Goal: Task Accomplishment & Management: Contribute content

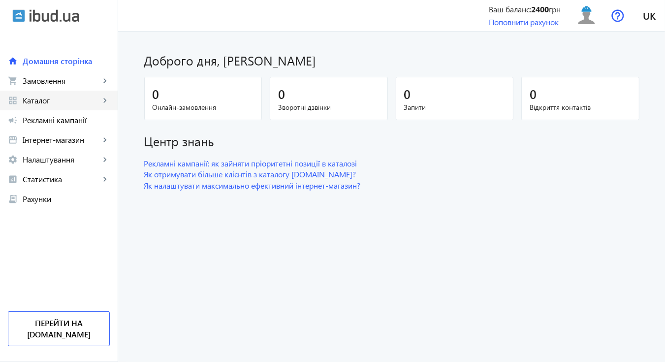
click at [81, 97] on span "Каталог" at bounding box center [61, 100] width 77 height 10
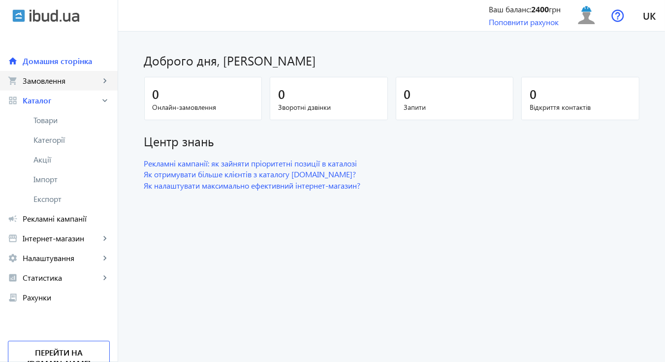
click at [89, 75] on link "shopping_cart Замовлення keyboard_arrow_right" at bounding box center [59, 81] width 118 height 20
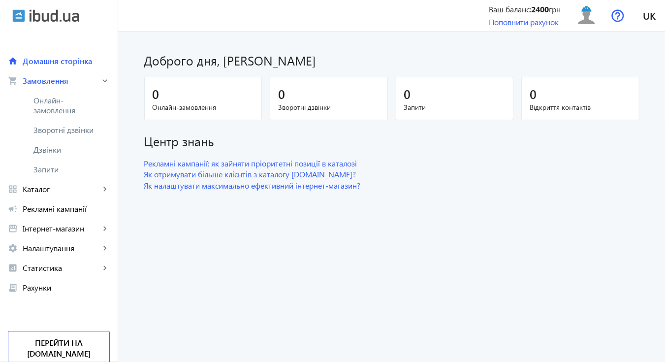
click at [73, 13] on img at bounding box center [55, 15] width 50 height 13
click at [57, 62] on span "Домашня сторінка" at bounding box center [66, 61] width 87 height 10
click at [181, 91] on div "0" at bounding box center [203, 93] width 101 height 17
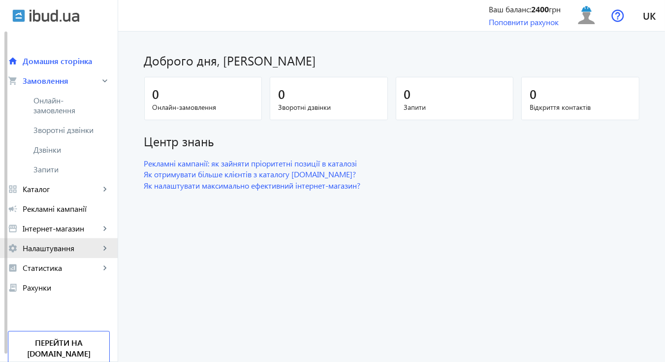
click at [36, 252] on span "Налаштування" at bounding box center [61, 248] width 77 height 10
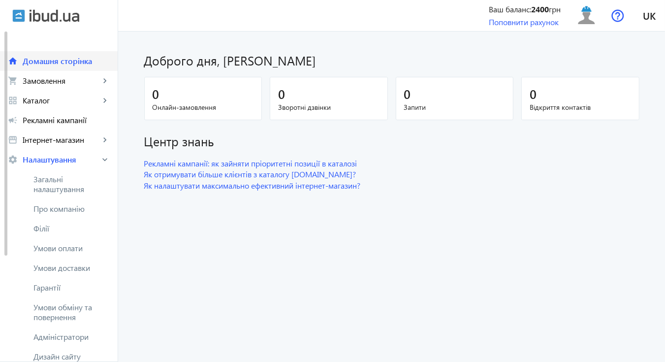
click at [61, 60] on span "Домашня сторінка" at bounding box center [66, 61] width 87 height 10
click at [68, 63] on span "Домашня сторінка" at bounding box center [66, 61] width 87 height 10
click at [38, 103] on span "Каталог" at bounding box center [61, 100] width 77 height 10
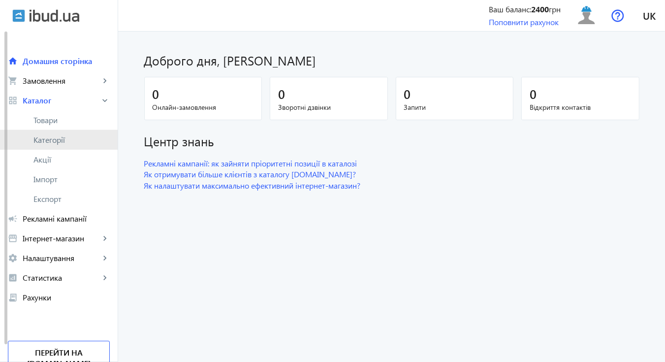
drag, startPoint x: 57, startPoint y: 140, endPoint x: 130, endPoint y: 139, distance: 73.3
click at [58, 140] on span "Категорії" at bounding box center [71, 140] width 76 height 10
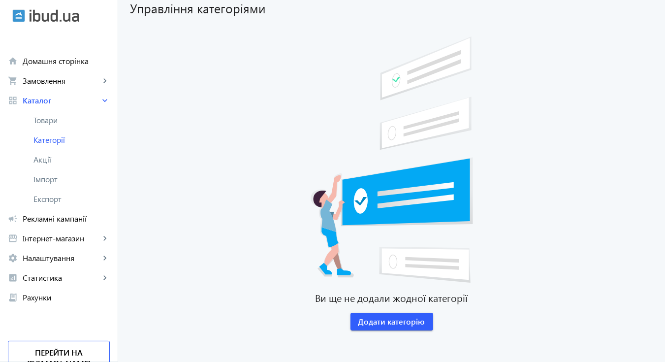
scroll to position [73, 0]
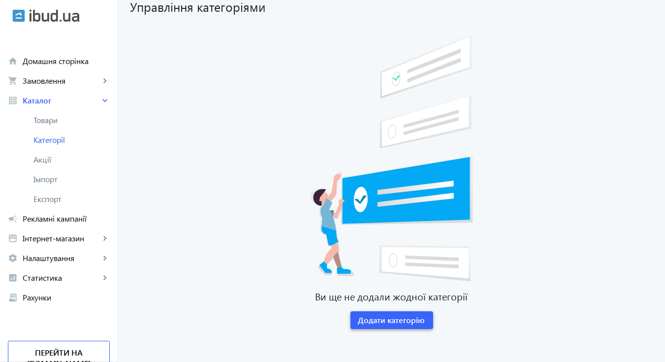
click at [401, 319] on span "Додати категорію" at bounding box center [391, 319] width 67 height 11
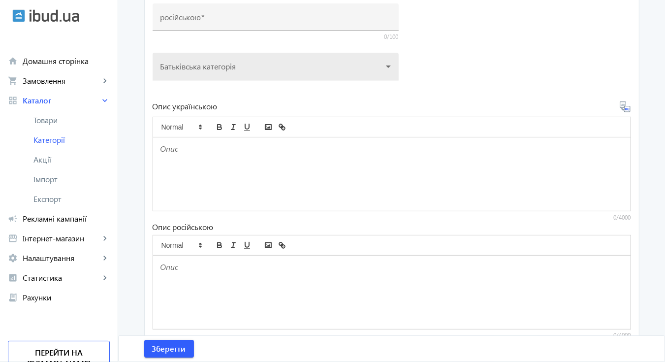
scroll to position [260, 0]
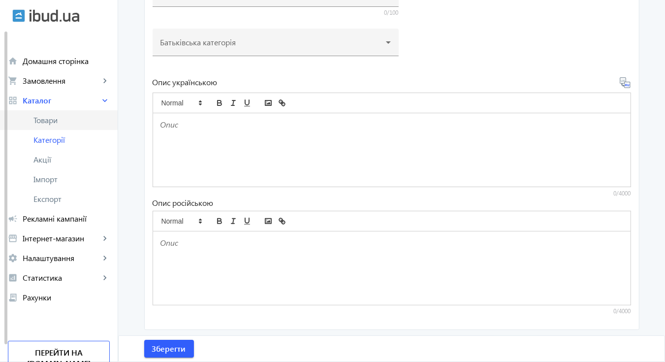
click at [46, 121] on span "Товари" at bounding box center [71, 120] width 76 height 10
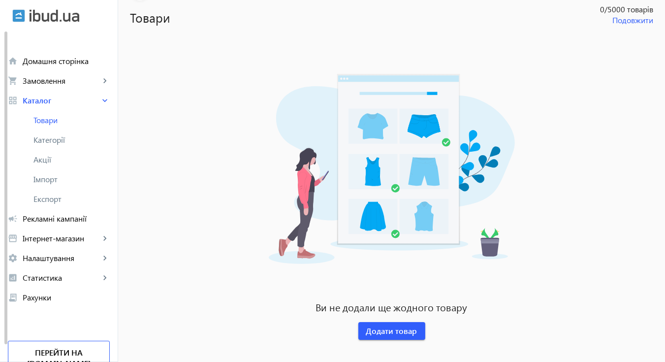
scroll to position [73, 0]
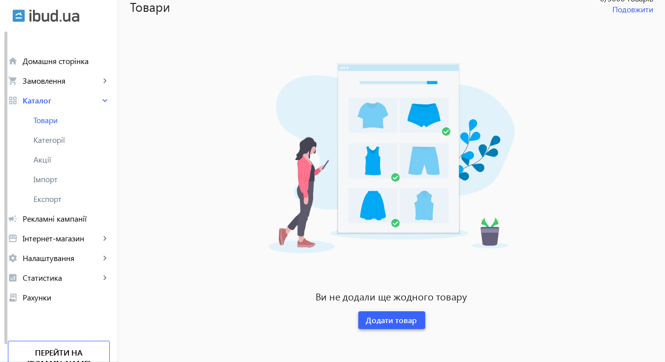
click at [401, 317] on span "Додати товар" at bounding box center [391, 319] width 51 height 11
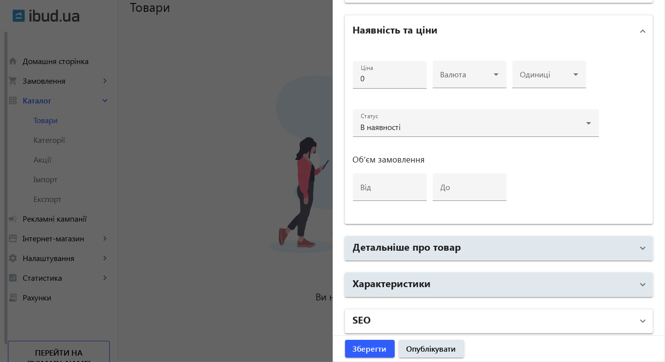
click at [480, 313] on mat-panel-title "SEO" at bounding box center [493, 321] width 280 height 18
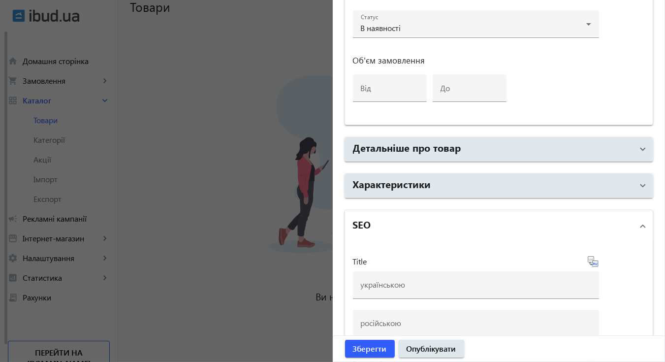
scroll to position [468, 0]
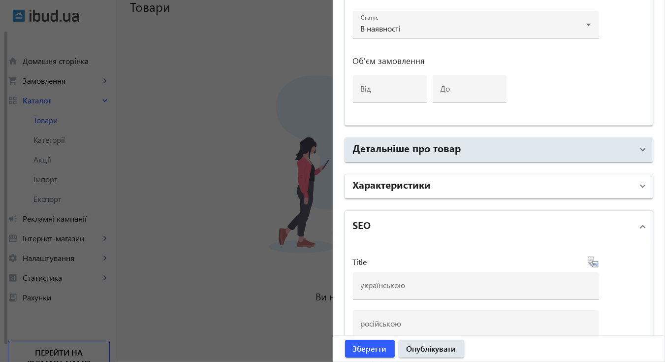
click at [557, 184] on mat-panel-title "Характеристики" at bounding box center [493, 186] width 280 height 18
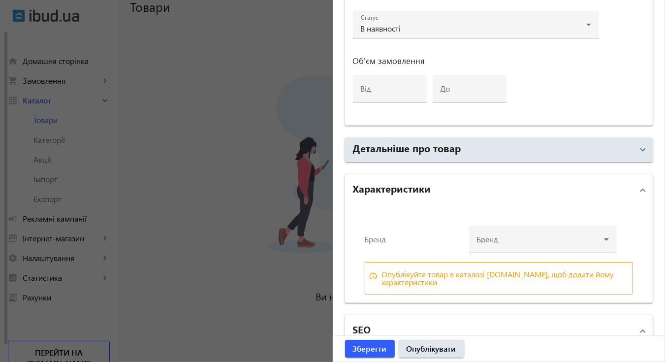
click at [198, 108] on div at bounding box center [332, 181] width 665 height 362
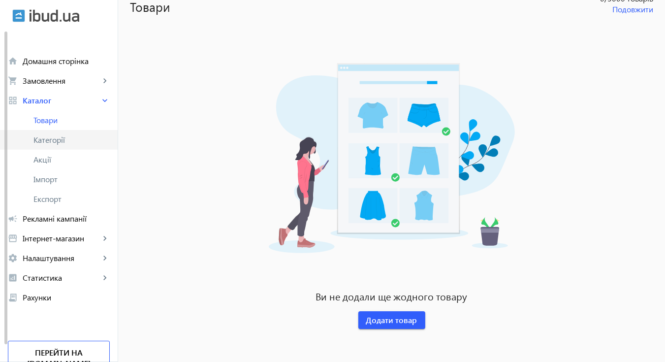
click at [63, 137] on span "Категорії" at bounding box center [71, 140] width 76 height 10
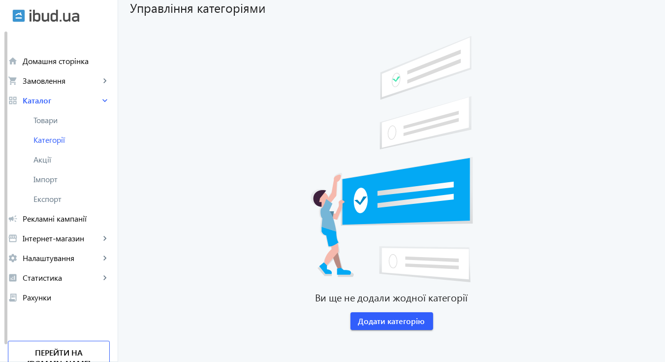
scroll to position [73, 0]
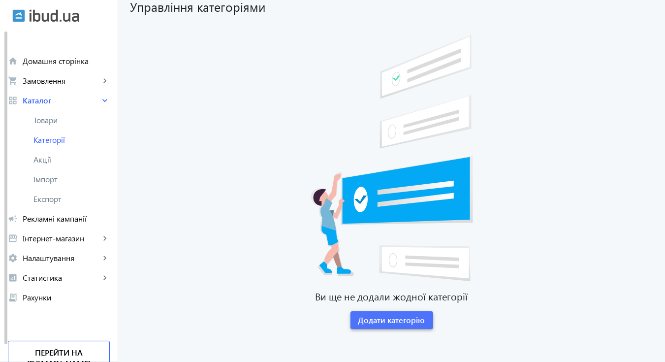
click at [392, 321] on span "Додати категорію" at bounding box center [391, 319] width 67 height 11
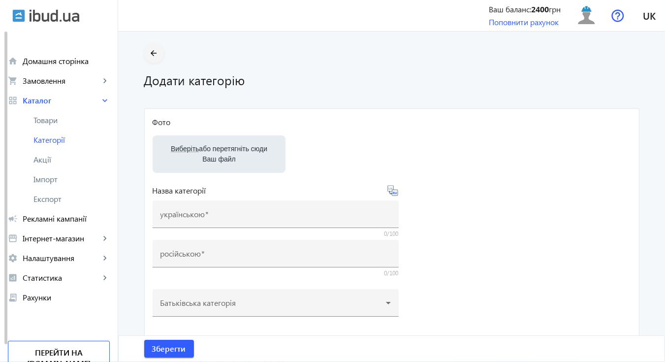
click at [149, 51] on mat-icon "arrow_back" at bounding box center [154, 53] width 12 height 12
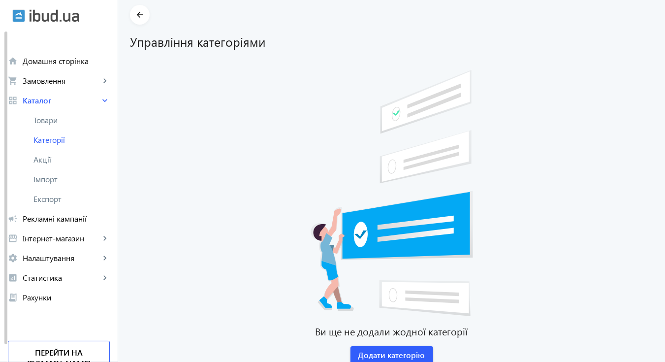
scroll to position [73, 0]
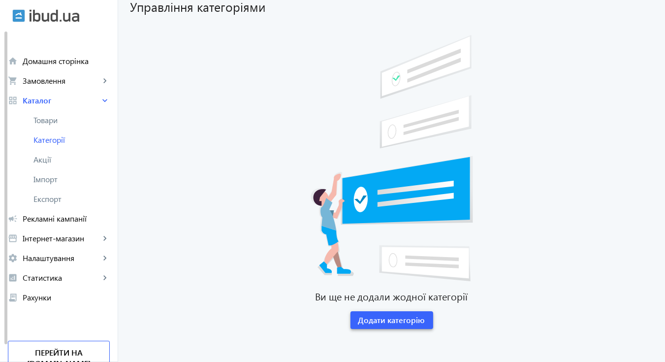
click at [399, 322] on span "Додати категорію" at bounding box center [391, 319] width 67 height 11
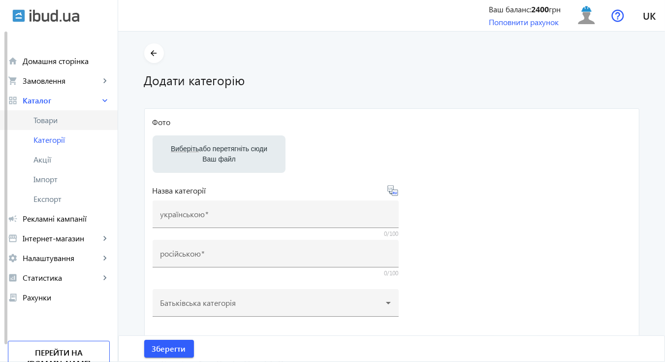
click at [55, 120] on span "Товари" at bounding box center [71, 120] width 76 height 10
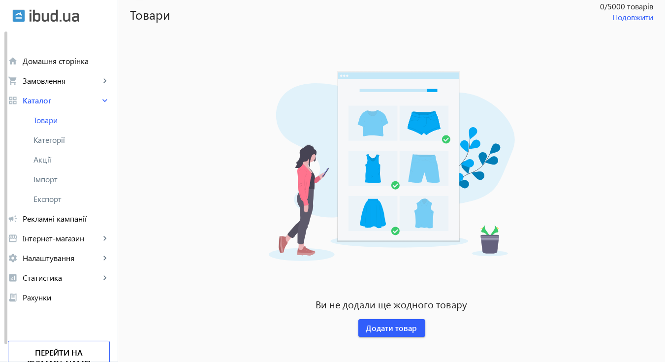
scroll to position [73, 0]
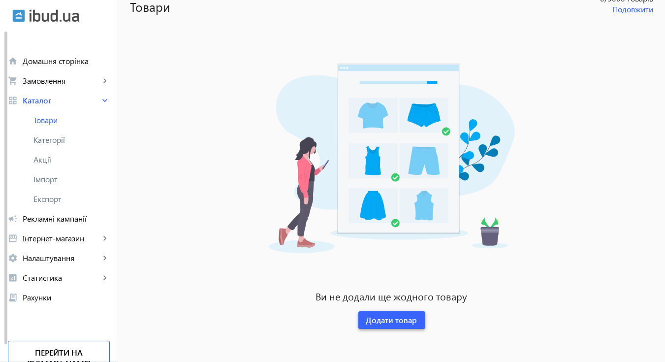
click at [397, 319] on span "Додати товар" at bounding box center [391, 319] width 51 height 11
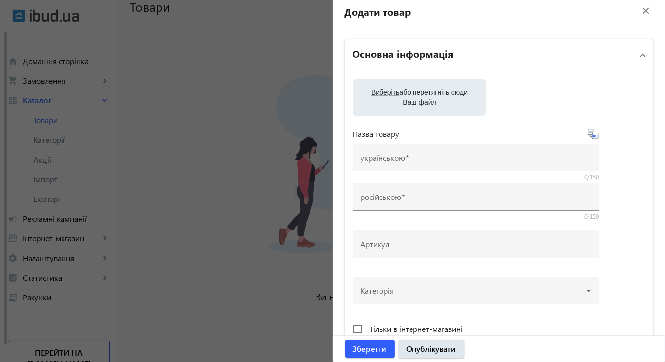
scroll to position [0, 0]
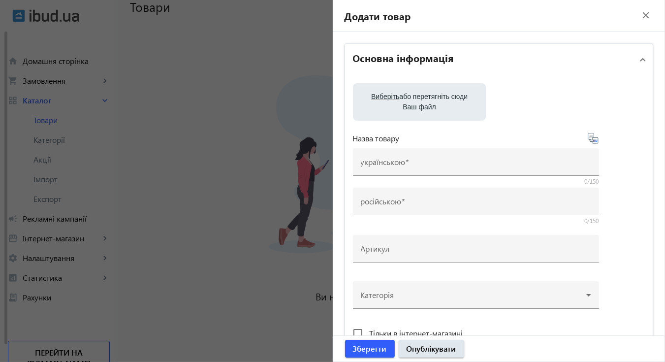
click at [210, 149] on div at bounding box center [332, 181] width 665 height 362
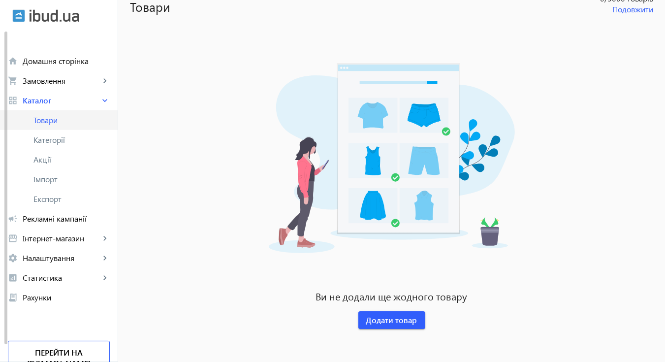
click at [62, 121] on span "Товари" at bounding box center [71, 120] width 76 height 10
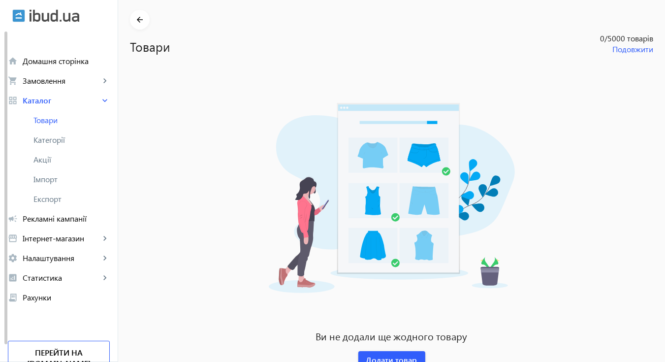
scroll to position [73, 0]
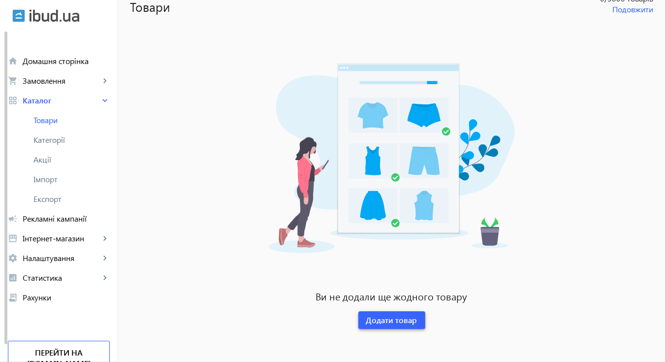
click at [378, 327] on span at bounding box center [391, 320] width 67 height 24
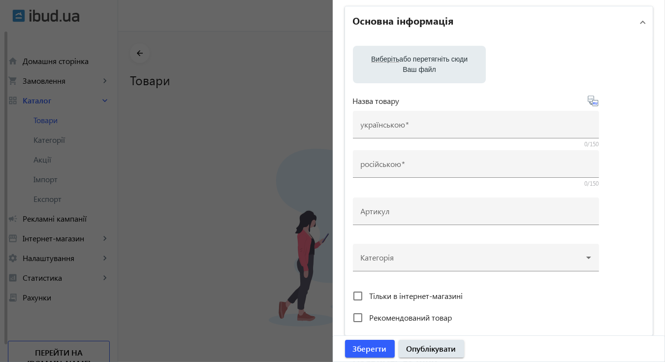
scroll to position [0, 0]
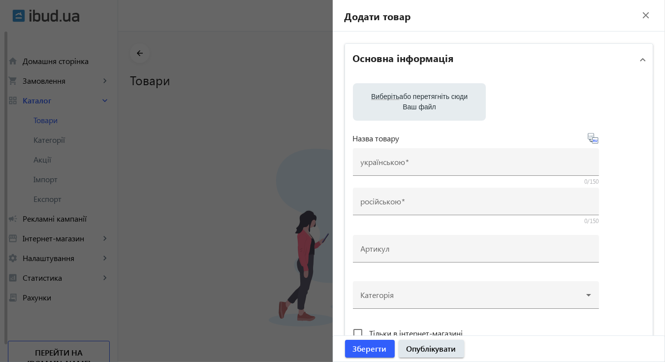
click at [209, 144] on div at bounding box center [332, 181] width 665 height 362
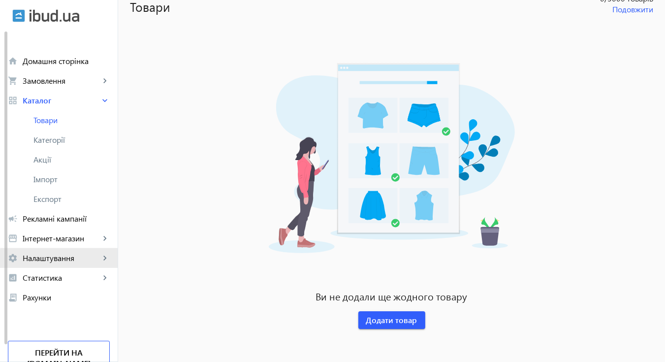
click at [65, 260] on span "Налаштування" at bounding box center [61, 258] width 77 height 10
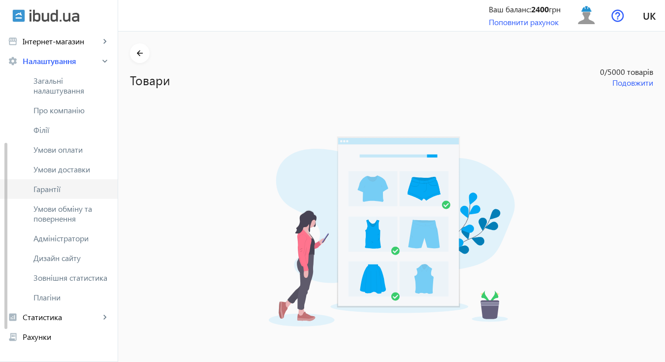
scroll to position [0, 0]
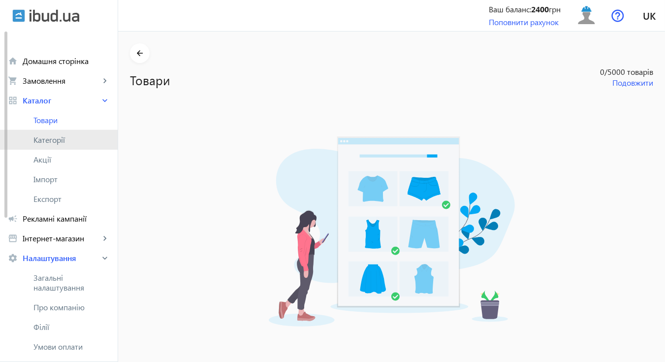
click at [69, 139] on span "Категорії" at bounding box center [71, 140] width 76 height 10
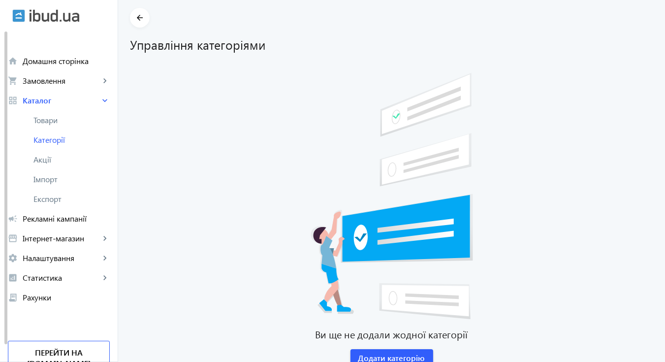
scroll to position [73, 0]
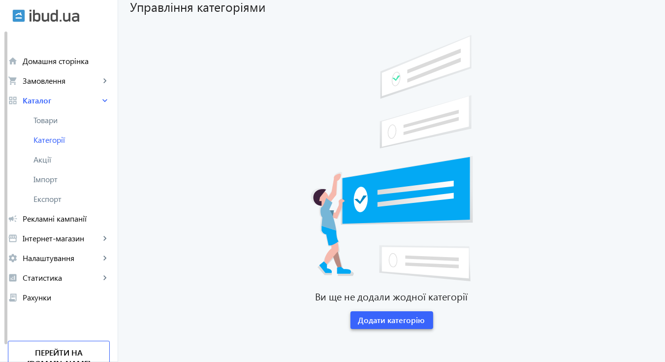
click at [408, 318] on span "Додати категорію" at bounding box center [391, 319] width 67 height 11
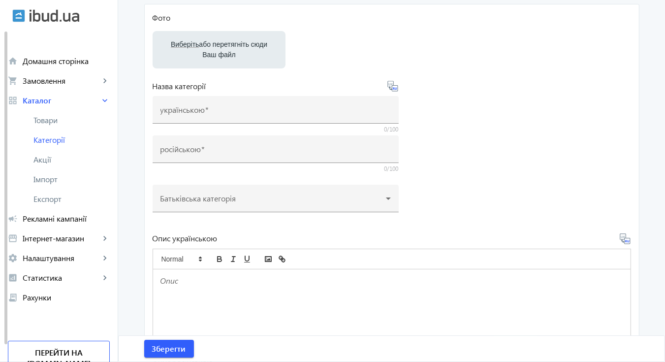
scroll to position [98, 0]
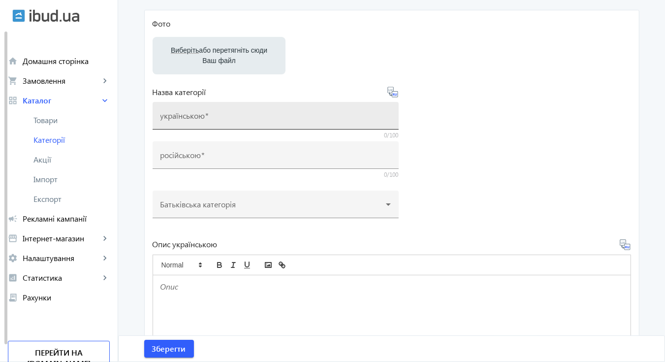
click at [354, 111] on div "українською" at bounding box center [275, 116] width 230 height 28
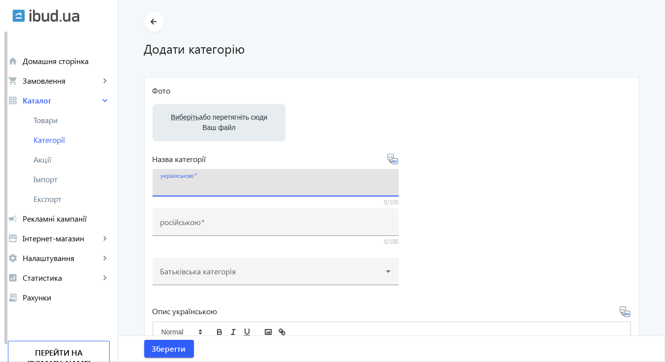
scroll to position [49, 0]
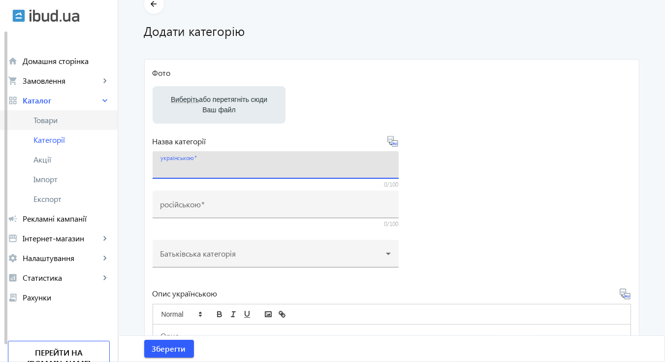
click at [55, 121] on span "Товари" at bounding box center [71, 120] width 76 height 10
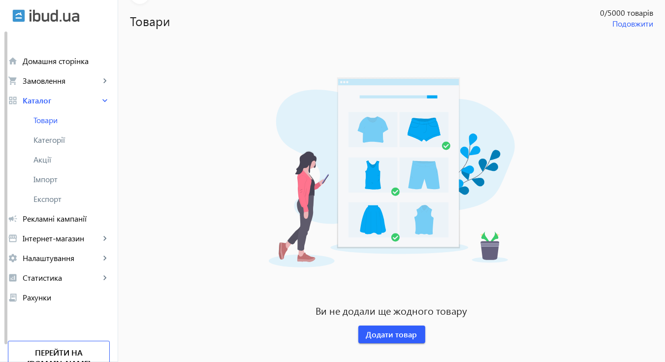
scroll to position [73, 0]
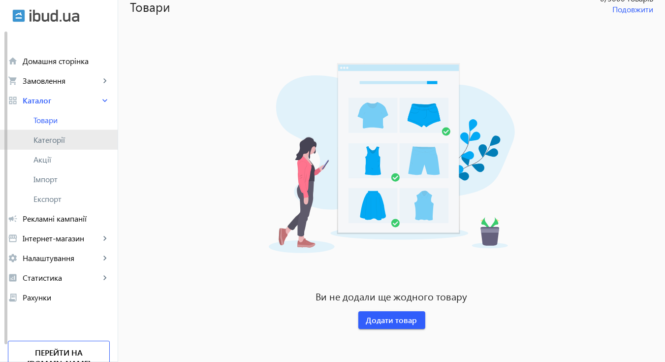
click at [51, 138] on span "Категорії" at bounding box center [71, 140] width 76 height 10
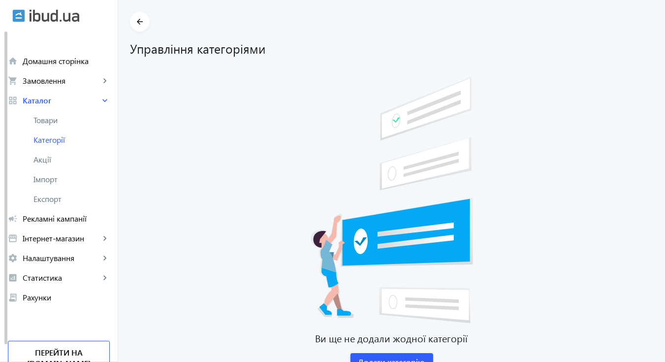
scroll to position [73, 0]
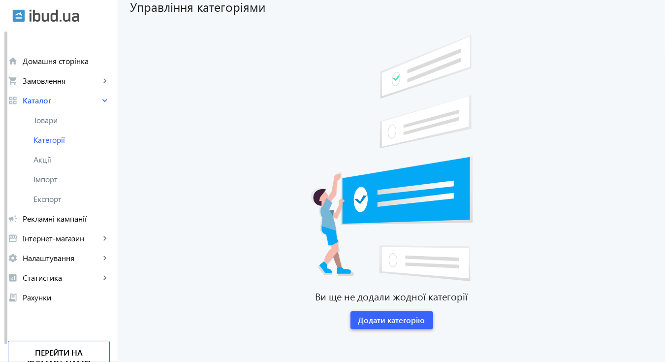
click at [381, 321] on span "Додати категорію" at bounding box center [391, 319] width 67 height 11
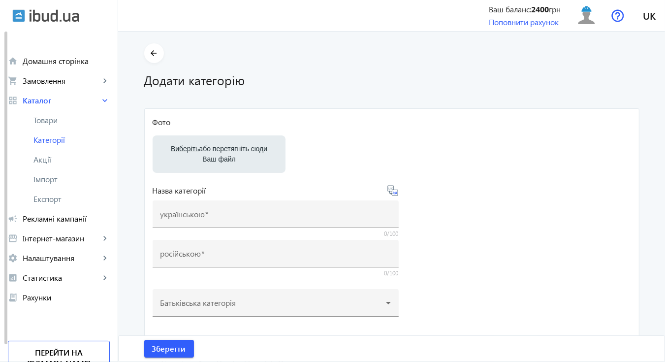
click at [224, 152] on label "Виберіть або перетягніть сюди Ваш файл" at bounding box center [218, 154] width 117 height 28
click at [224, 152] on input "Виберіть або перетягніть сюди Ваш файл" at bounding box center [218, 155] width 117 height 12
type input "C:\fakepath\zavod-al_batros-metallocherepitca-profnastil.-352907b.jpg"
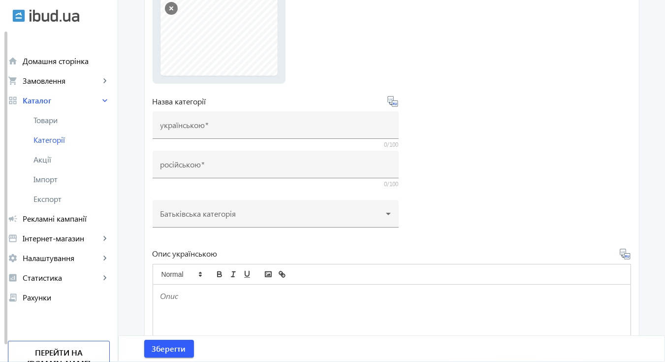
scroll to position [148, 0]
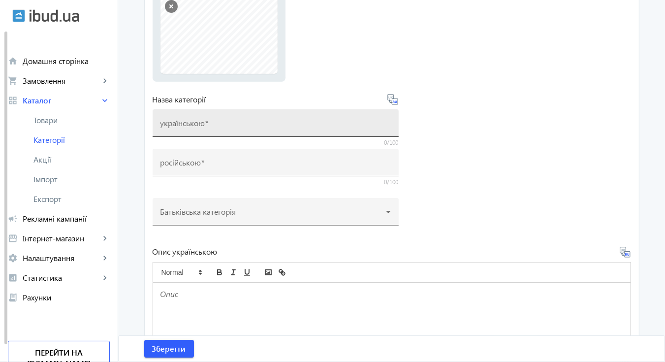
click at [193, 126] on mat-label "українською" at bounding box center [182, 123] width 45 height 10
click at [193, 126] on input "українською" at bounding box center [275, 126] width 230 height 10
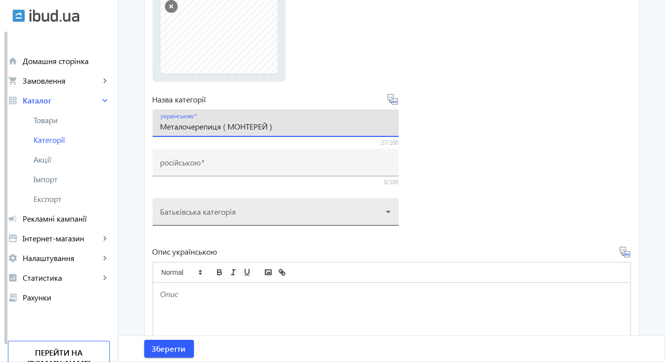
type input "Металочерепиця ( МОНТЕРЕЙ )"
click at [326, 207] on div at bounding box center [275, 207] width 230 height 35
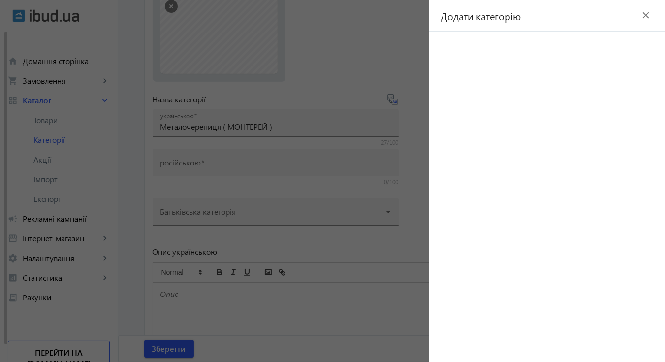
click at [648, 14] on mat-icon "close" at bounding box center [645, 15] width 15 height 15
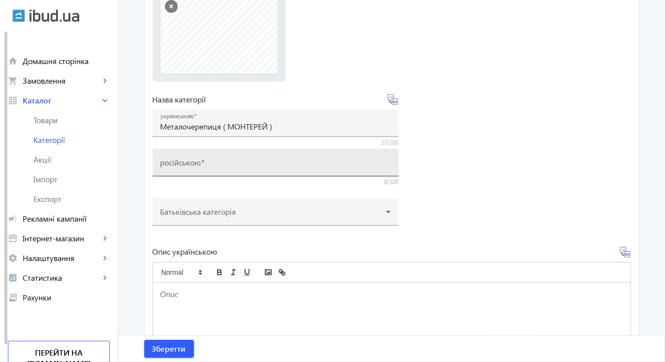
click at [256, 159] on div "російською" at bounding box center [275, 163] width 230 height 28
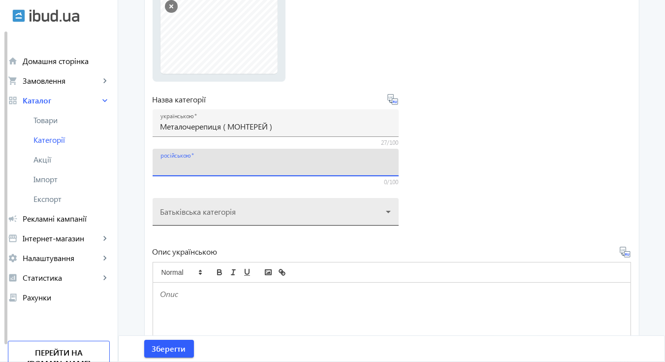
click at [386, 211] on div at bounding box center [275, 207] width 230 height 35
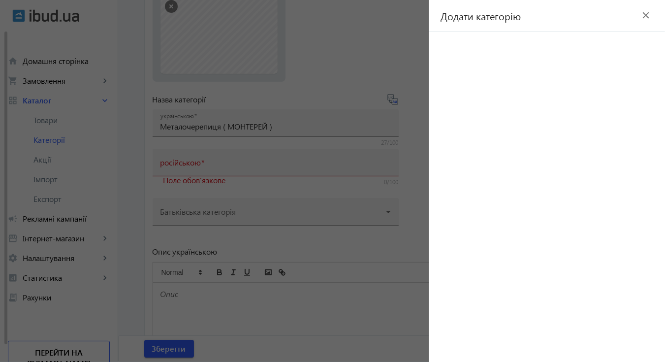
click at [341, 242] on div at bounding box center [332, 181] width 665 height 362
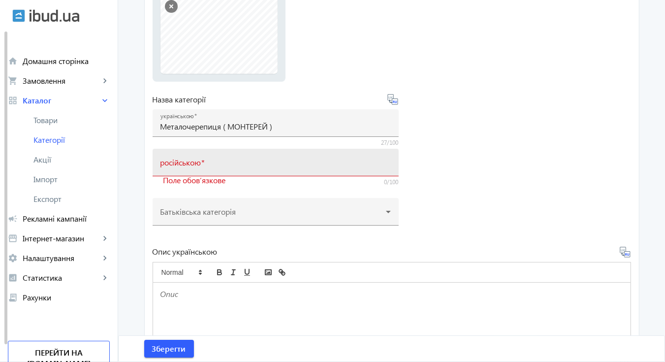
click at [218, 162] on input "російською" at bounding box center [275, 165] width 230 height 10
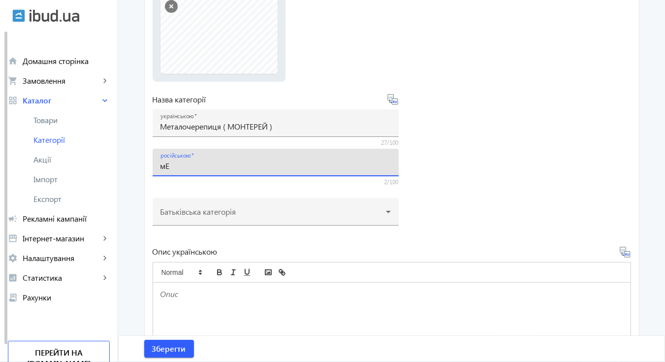
type input "м"
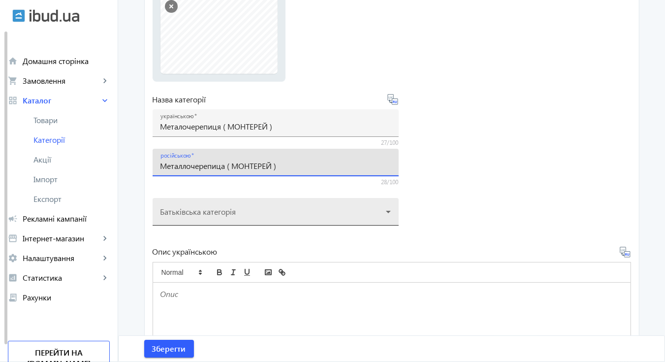
type input "Металлочерепица ( МОНТЕРЕЙ )"
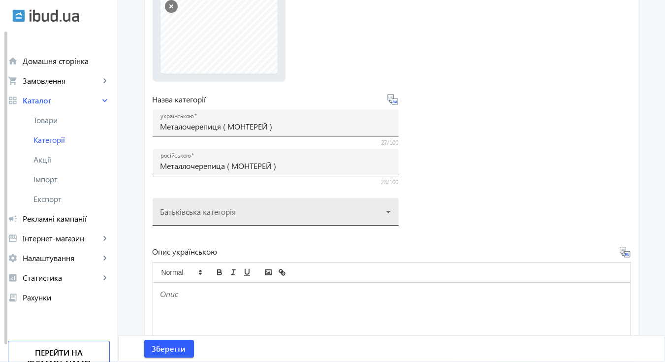
click at [386, 209] on div at bounding box center [275, 207] width 230 height 35
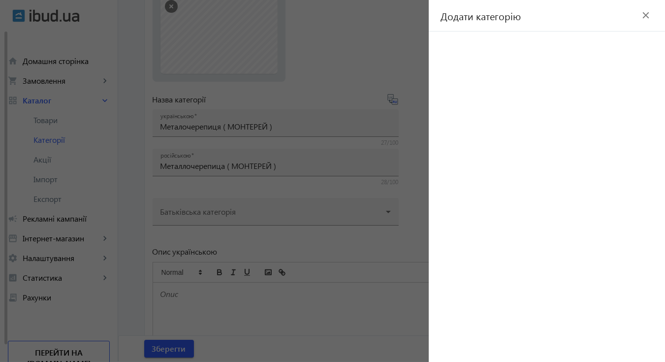
click at [645, 11] on mat-icon "close" at bounding box center [645, 15] width 15 height 15
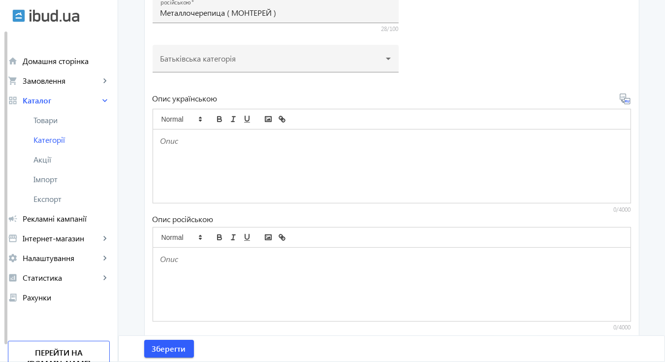
scroll to position [317, 0]
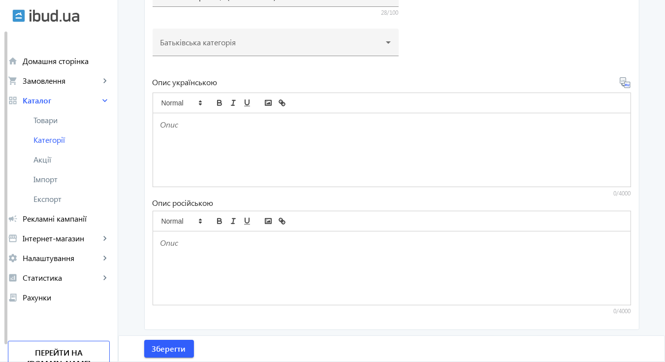
click at [469, 155] on div at bounding box center [391, 149] width 477 height 73
click at [205, 254] on div at bounding box center [391, 267] width 477 height 73
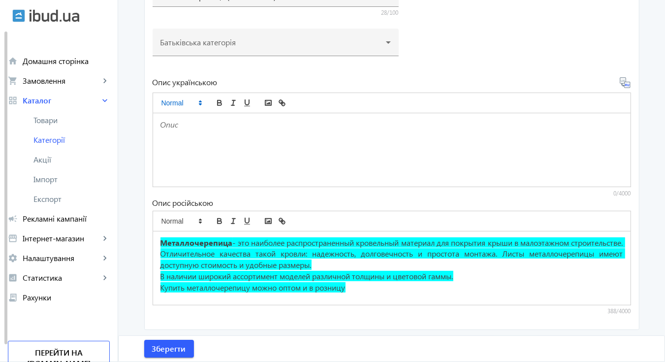
click at [197, 102] on icon at bounding box center [200, 102] width 9 height 9
click at [354, 292] on p "Купить металлочерепицу можно оптом и в розницу" at bounding box center [391, 287] width 463 height 11
click at [467, 271] on p "В наличии широкий ассортимент моделей различной толщины и цветовой гаммы." at bounding box center [391, 276] width 463 height 11
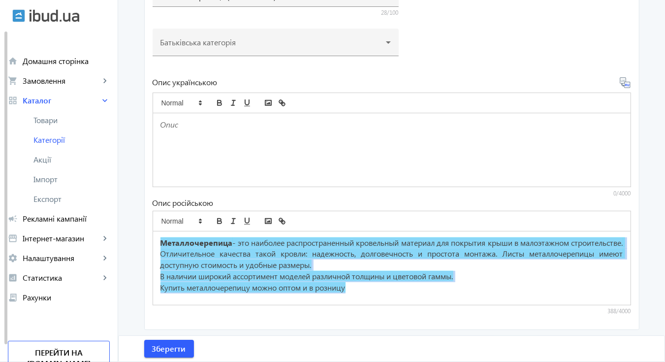
drag, startPoint x: 364, startPoint y: 291, endPoint x: 152, endPoint y: 247, distance: 216.7
click at [153, 247] on div "Металлочерепица - это наиболее распространенный кровельный материал для покрыти…" at bounding box center [391, 267] width 477 height 73
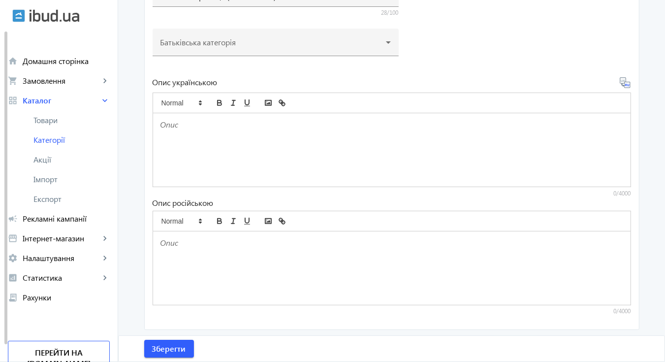
click at [481, 159] on div at bounding box center [391, 149] width 477 height 73
click at [232, 280] on div at bounding box center [391, 267] width 477 height 73
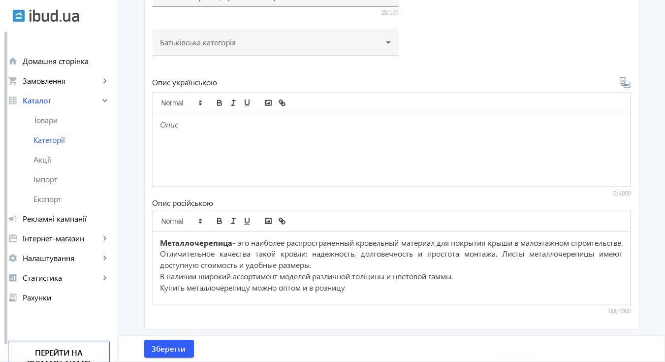
click at [154, 121] on div at bounding box center [391, 149] width 477 height 73
click at [167, 100] on span at bounding box center [181, 103] width 48 height 12
click at [193, 140] on div at bounding box center [391, 149] width 477 height 73
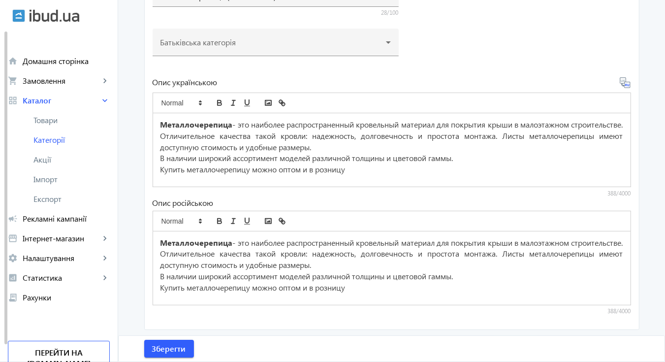
click at [263, 252] on span "- это наиболее распространенный кровельный материал для покрытия крыши в малоэт…" at bounding box center [392, 253] width 464 height 32
click at [275, 159] on span "В наличии широкий ассортимент моделей различной толщины и цветовой гаммы." at bounding box center [306, 158] width 293 height 10
click at [279, 100] on icon "link" at bounding box center [280, 101] width 3 height 3
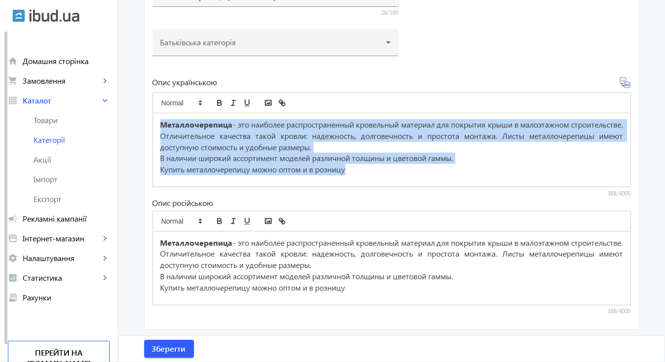
drag, startPoint x: 350, startPoint y: 170, endPoint x: 151, endPoint y: 127, distance: 203.8
click at [153, 127] on div "Металлочерепица - это наиболее распространенный кровельный материал для покрыти…" at bounding box center [391, 149] width 477 height 73
click at [279, 99] on icon "link" at bounding box center [282, 102] width 9 height 9
type input "Металлочерепица - это наиболее распространенный кровельный материал для покрыти…"
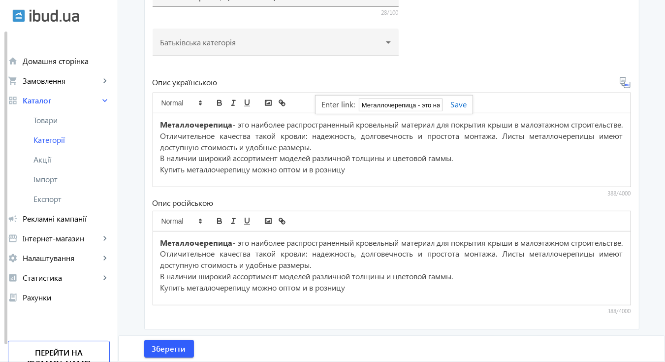
click at [397, 173] on p "Купить металлочерепицу можно оптом и в розницу" at bounding box center [391, 169] width 463 height 11
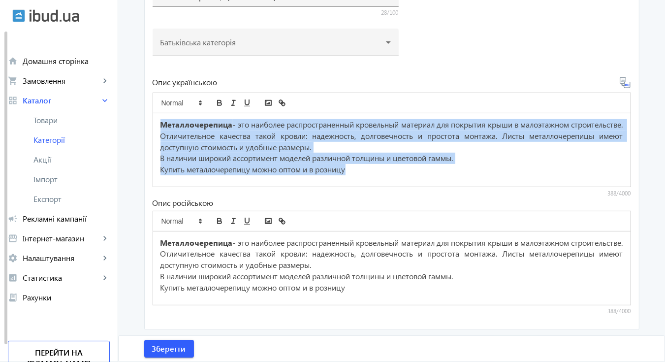
drag, startPoint x: 356, startPoint y: 169, endPoint x: 154, endPoint y: 124, distance: 207.6
click at [154, 124] on div "Металлочерепица - это наиболее распространенный кровельный материал для покрыти…" at bounding box center [391, 149] width 477 height 73
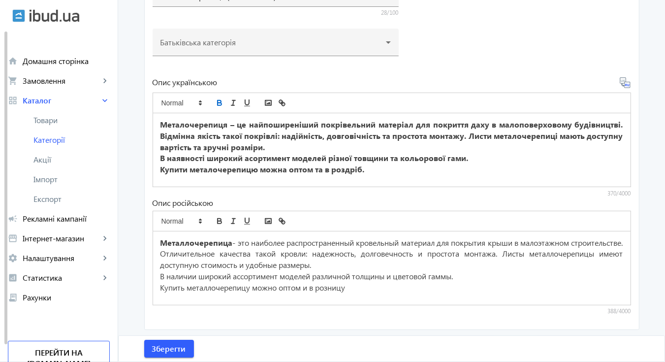
click at [380, 173] on p "Купити металочерепицю можна оптом та в роздріб." at bounding box center [391, 169] width 463 height 11
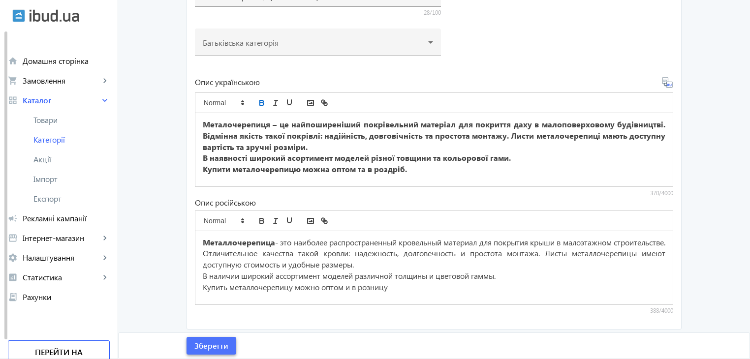
click at [212, 342] on span "Зберегти" at bounding box center [211, 345] width 34 height 11
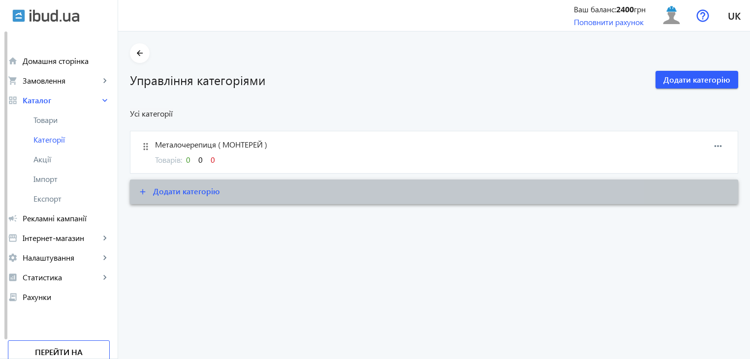
click at [250, 192] on span at bounding box center [434, 192] width 608 height 24
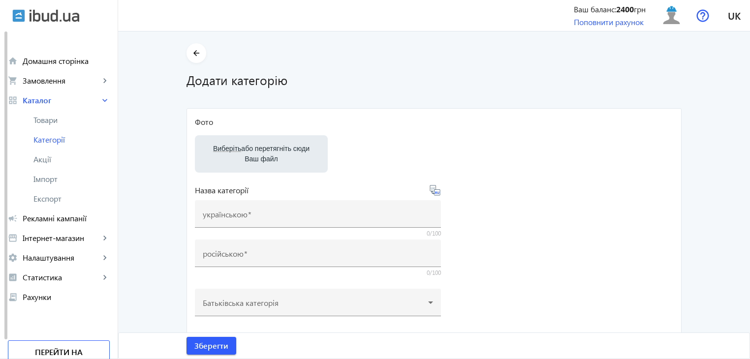
click at [234, 145] on span "Виберіть" at bounding box center [227, 149] width 28 height 8
click at [234, 149] on input "Виберіть або перетягніть сюди Ваш файл" at bounding box center [261, 155] width 117 height 12
type input "C:\fakepath\photo_5203957649610228861_y.jpg"
click at [664, 51] on main "arrow_back Додати категорію Фото Виберіть або перетягніть сюди Ваш файл Назва к…" at bounding box center [434, 316] width 632 height 547
